Goal: Obtain resource: Obtain resource

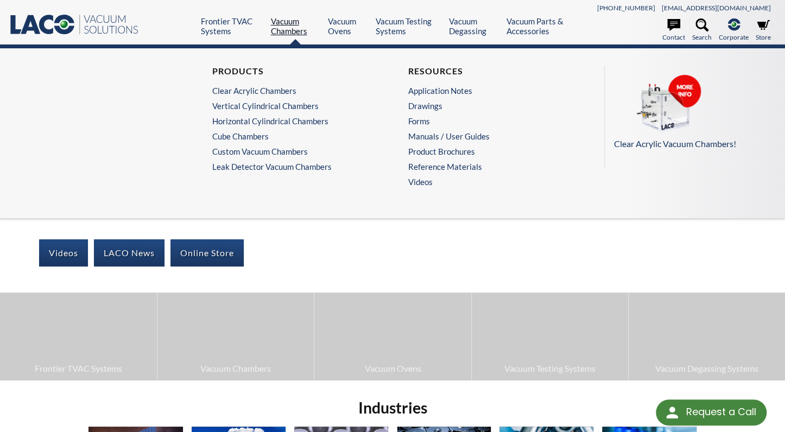
click at [301, 32] on link "Vacuum Chambers" at bounding box center [295, 26] width 49 height 20
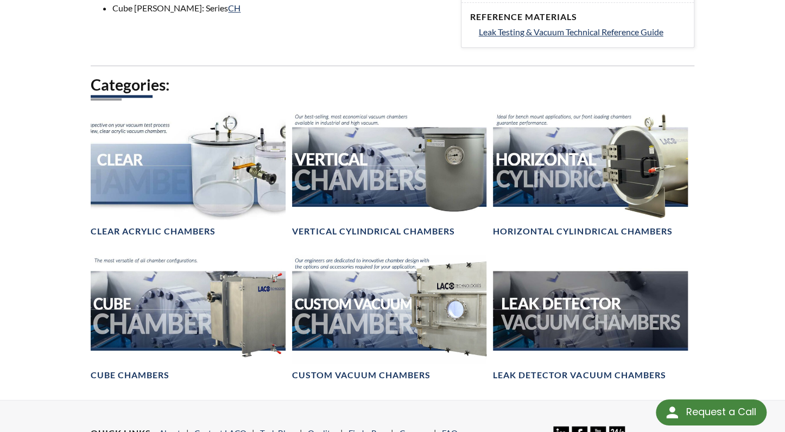
scroll to position [572, 0]
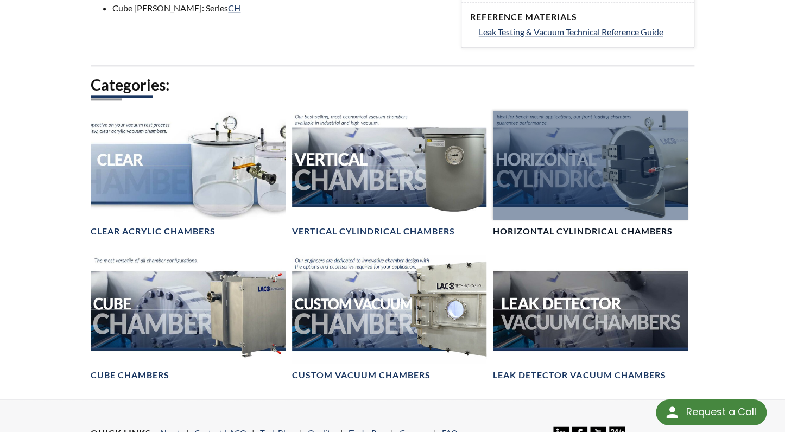
click at [526, 230] on h4 "Horizontal Cylindrical Chambers" at bounding box center [582, 231] width 179 height 11
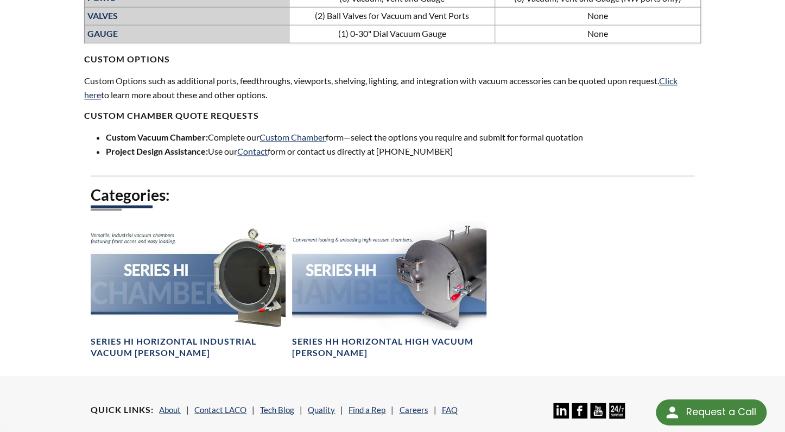
scroll to position [688, 0]
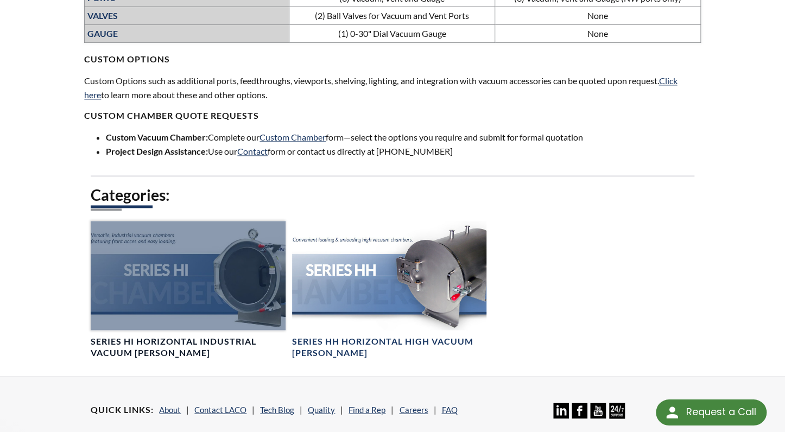
click at [184, 338] on h4 "Series HI Horizontal Industrial Vacuum [PERSON_NAME]" at bounding box center [188, 347] width 194 height 23
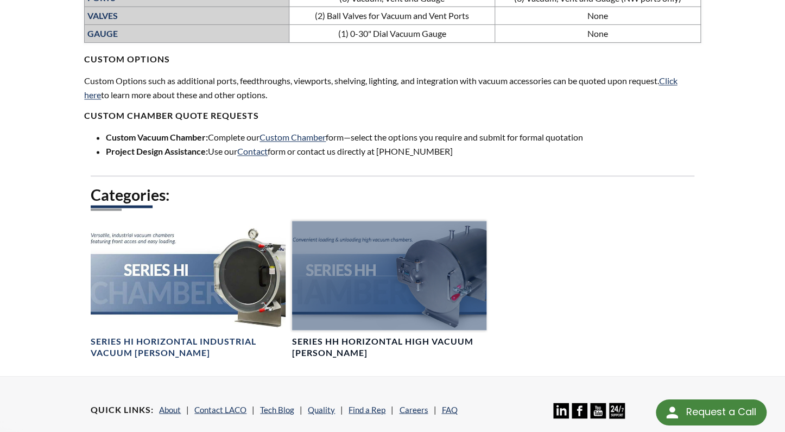
click at [429, 268] on div at bounding box center [389, 275] width 194 height 109
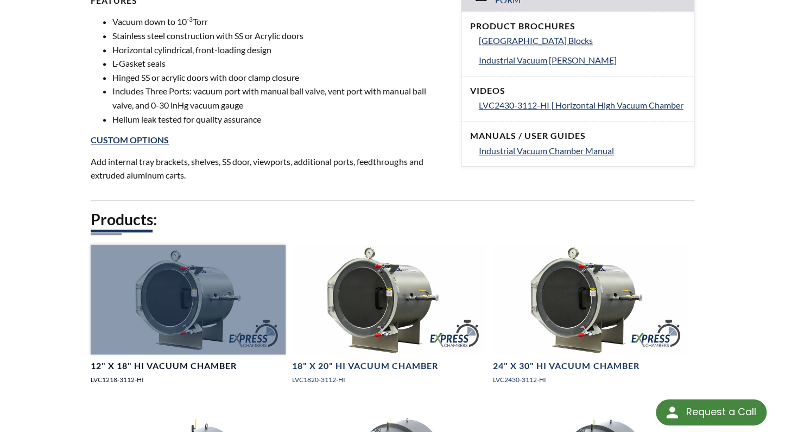
scroll to position [459, 0]
click at [207, 317] on div at bounding box center [188, 300] width 194 height 109
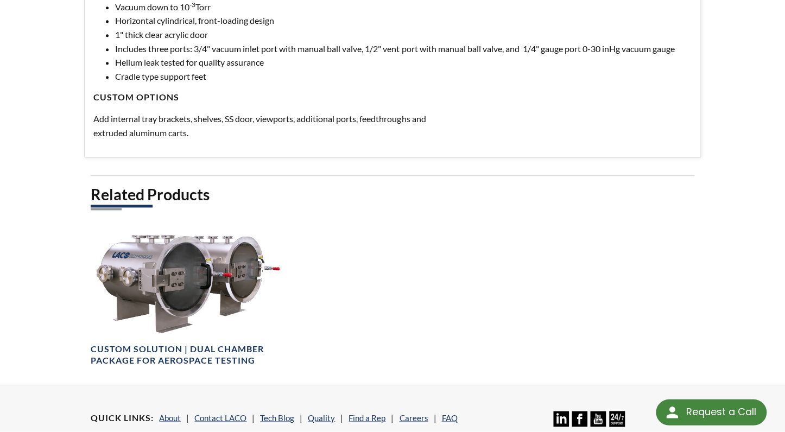
scroll to position [573, 0]
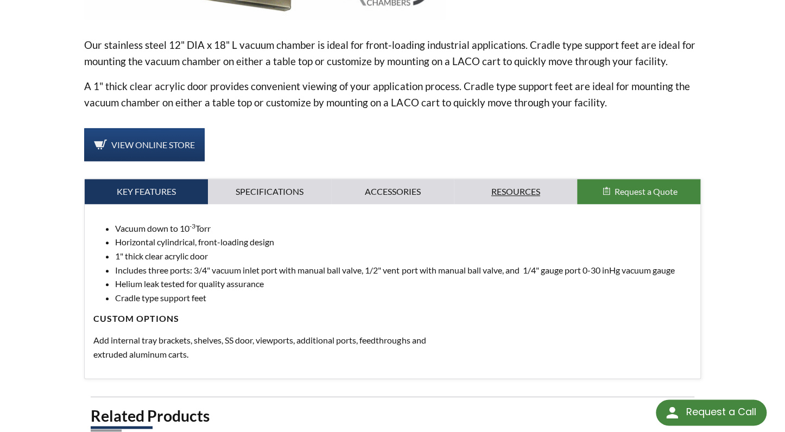
click at [521, 187] on link "Resources" at bounding box center [515, 191] width 123 height 25
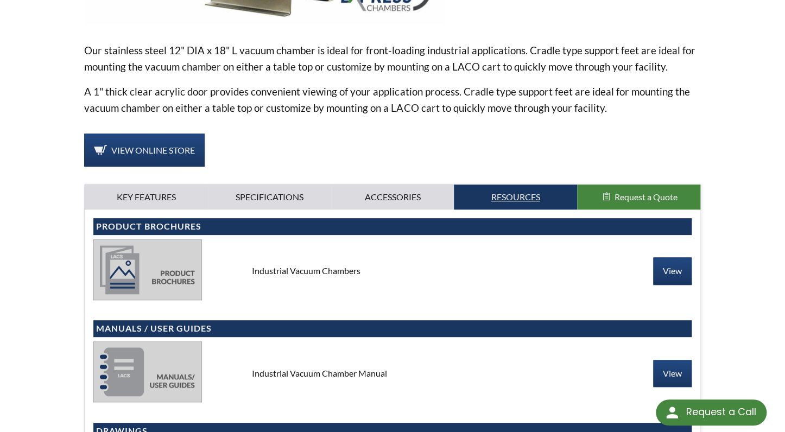
scroll to position [345, 0]
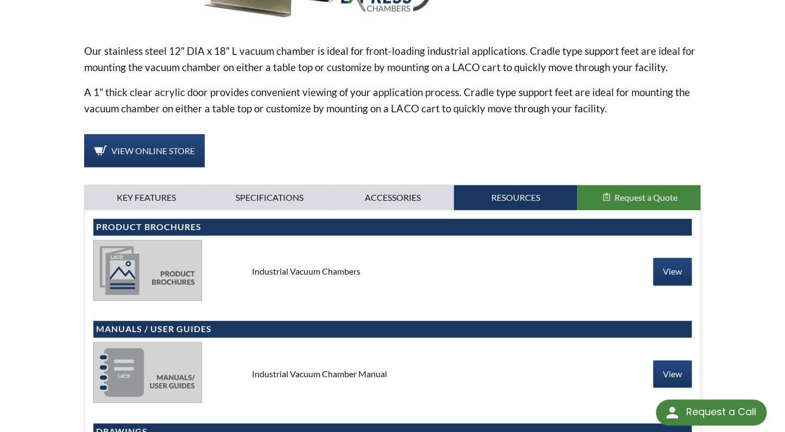
click at [347, 271] on div "Industrial Vacuum Chambers" at bounding box center [392, 272] width 299 height 12
click at [672, 274] on link "View" at bounding box center [672, 271] width 39 height 27
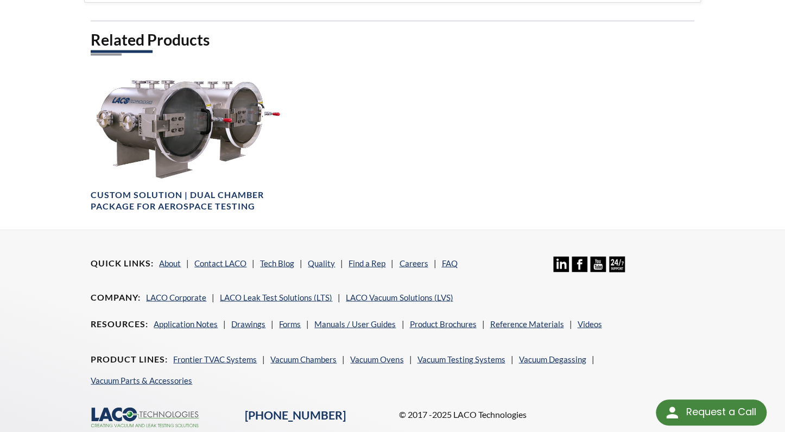
scroll to position [860, 0]
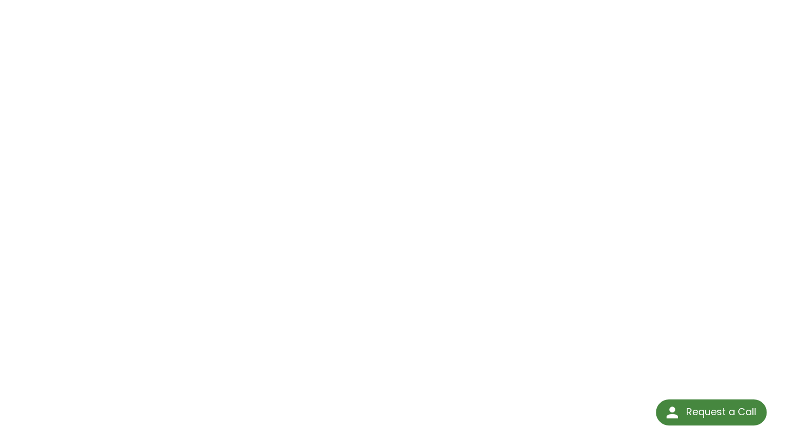
scroll to position [128, 0]
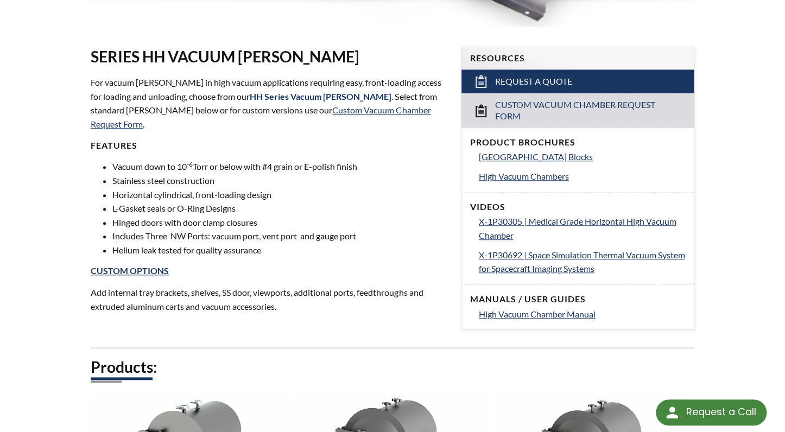
scroll to position [343, 0]
click at [559, 313] on span "High Vacuum Chamber Manual" at bounding box center [537, 314] width 117 height 10
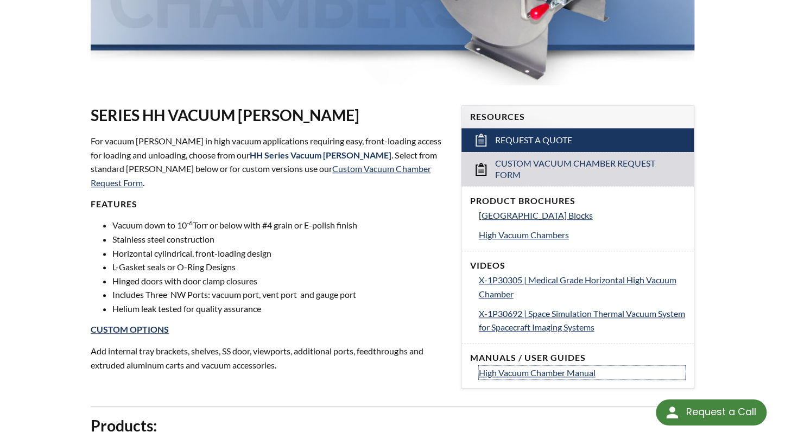
scroll to position [286, 0]
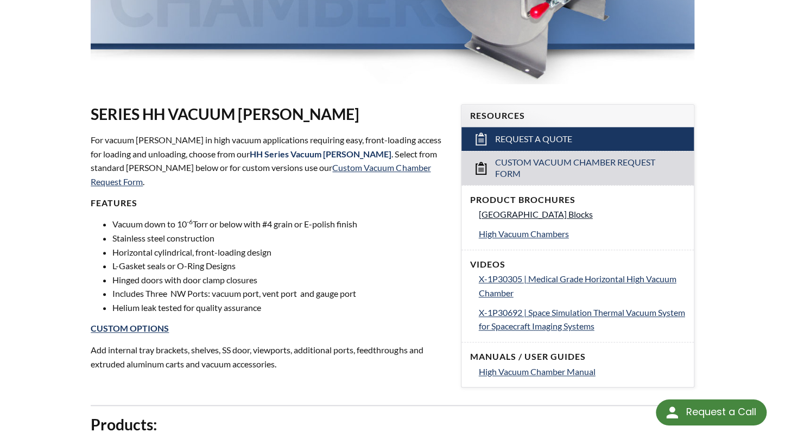
click at [535, 212] on span "Vacuum Chamber Building Blocks" at bounding box center [536, 214] width 114 height 10
click at [507, 232] on span "High Vacuum Chambers" at bounding box center [524, 234] width 90 height 10
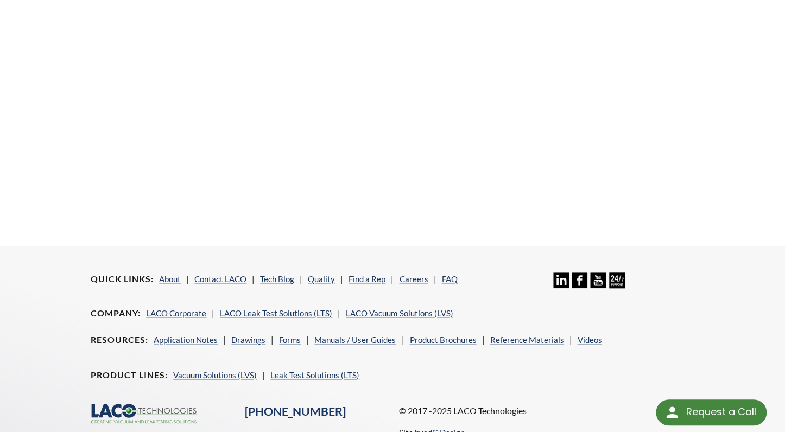
scroll to position [413, 0]
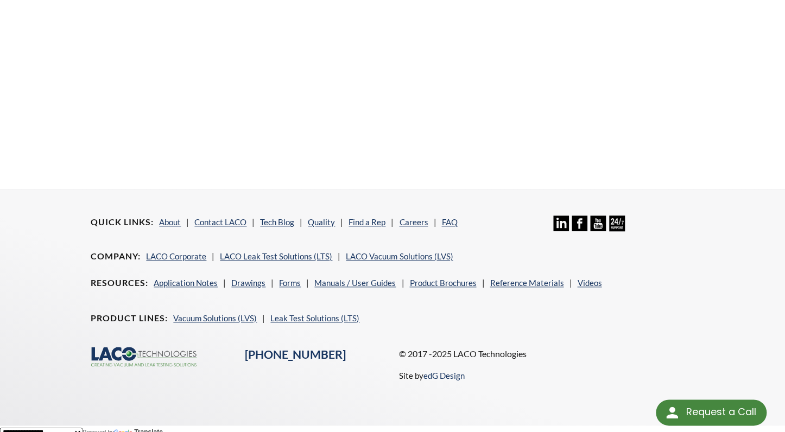
scroll to position [413, 0]
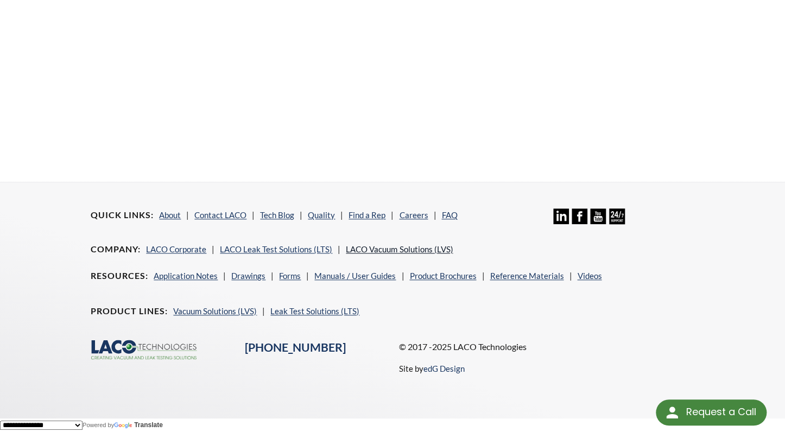
click at [364, 244] on link "LACO Vacuum Solutions (LVS)" at bounding box center [399, 249] width 107 height 10
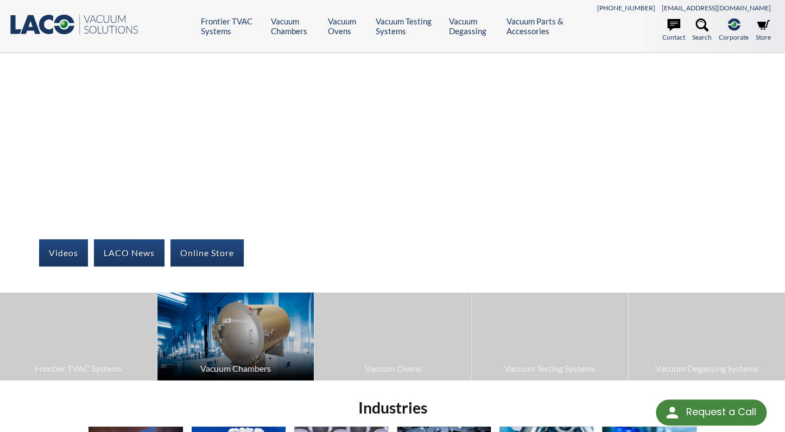
click at [232, 366] on span "Vacuum Chambers" at bounding box center [236, 369] width 146 height 14
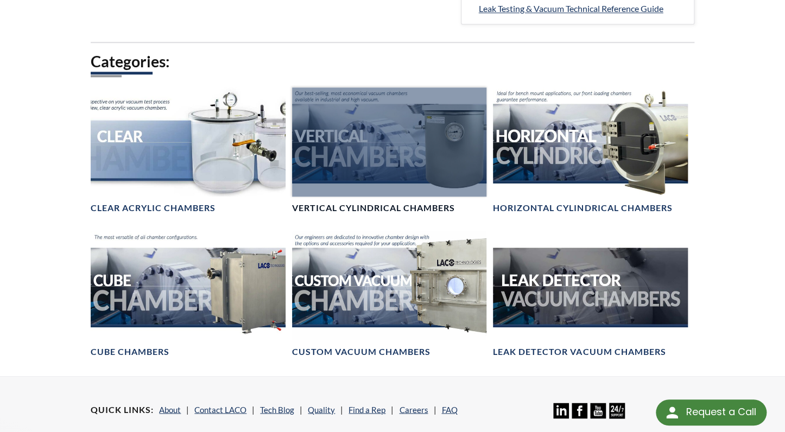
scroll to position [595, 0]
